Goal: Find contact information

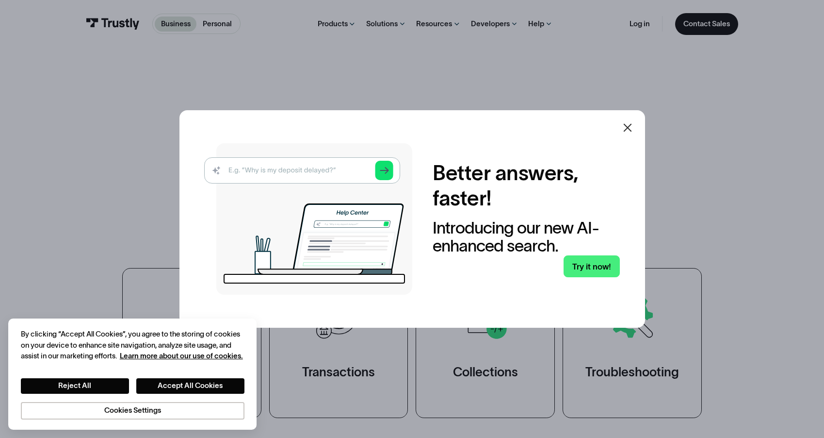
click at [621, 126] on div at bounding box center [627, 127] width 23 height 23
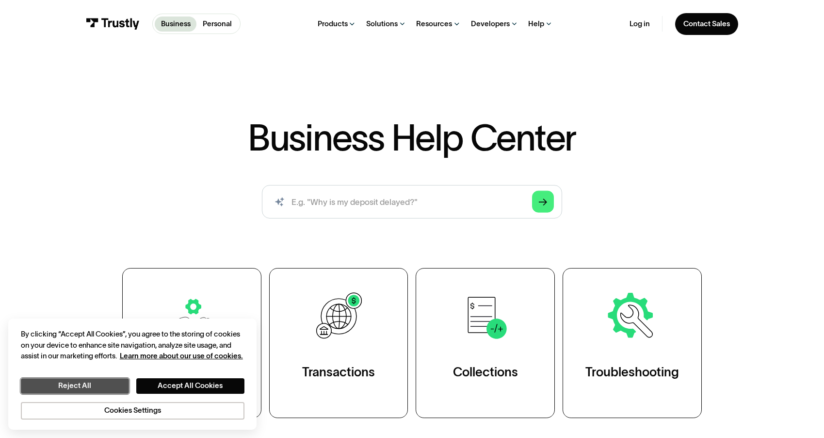
click at [107, 383] on button "Reject All" at bounding box center [75, 386] width 108 height 16
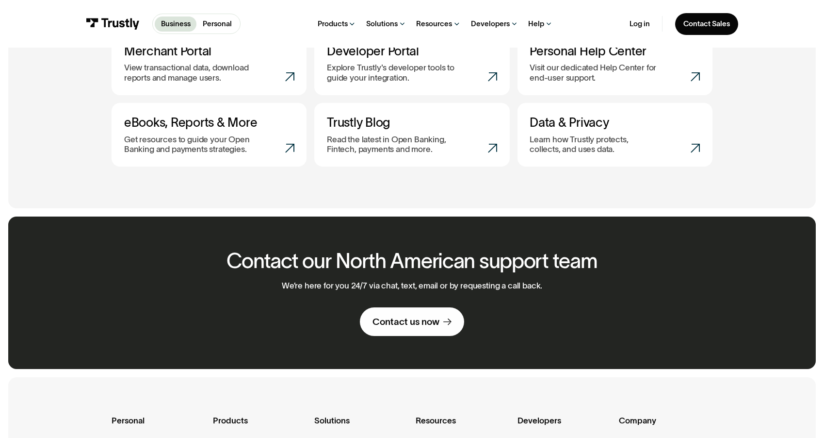
scroll to position [502, 0]
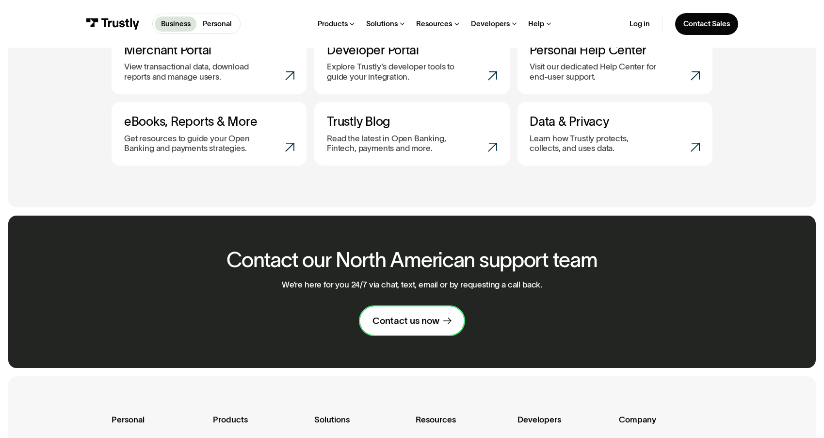
click at [437, 326] on div "Contact us now" at bounding box center [406, 320] width 67 height 12
